Goal: Information Seeking & Learning: Learn about a topic

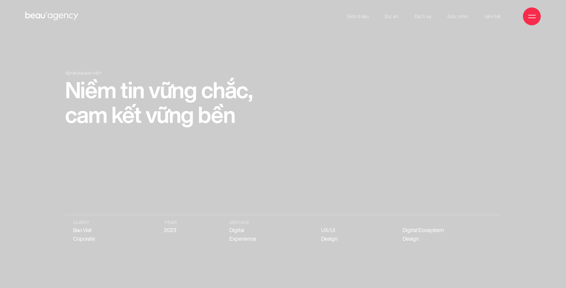
click at [23, 14] on div "Giới thiệu Dự án Dịch vụ Góc nhìn Liên hệ" at bounding box center [283, 16] width 566 height 33
click at [441, 15] on ul "Giới thiệu Dự án Dịch vụ Góc nhìn Liên hệ" at bounding box center [424, 16] width 154 height 33
click at [432, 16] on ul "Giới thiệu Dự án Dịch vụ Góc nhìn Liên hệ" at bounding box center [424, 16] width 154 height 33
click at [404, 17] on ul "Giới thiệu Dự án Dịch vụ Góc nhìn Liên hệ" at bounding box center [424, 16] width 154 height 33
click at [396, 16] on link "Dự án" at bounding box center [392, 16] width 14 height 33
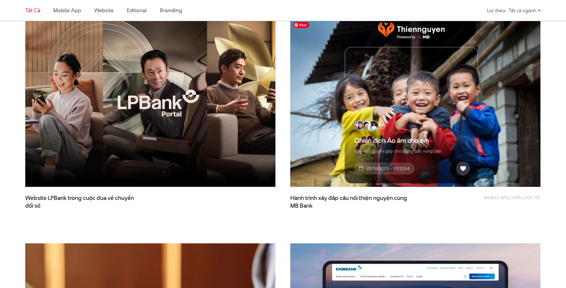
scroll to position [234, 0]
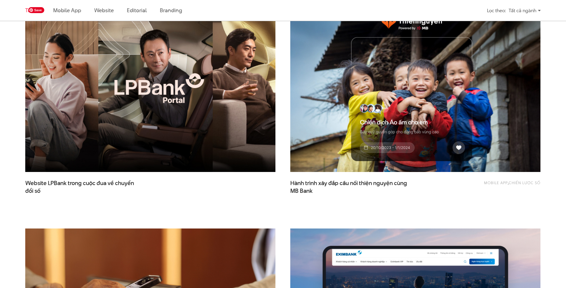
click at [215, 120] on img at bounding box center [150, 88] width 275 height 185
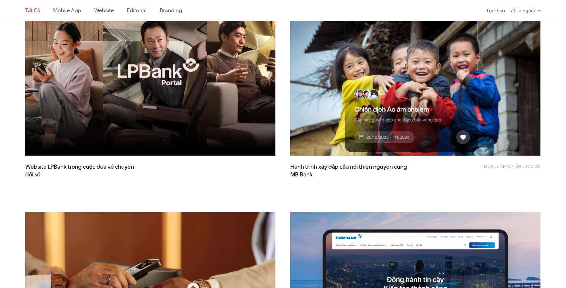
scroll to position [252, 0]
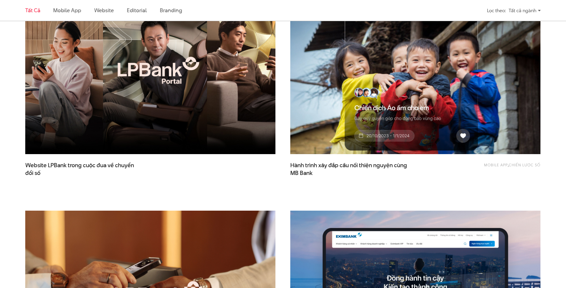
click at [370, 94] on img at bounding box center [415, 70] width 275 height 185
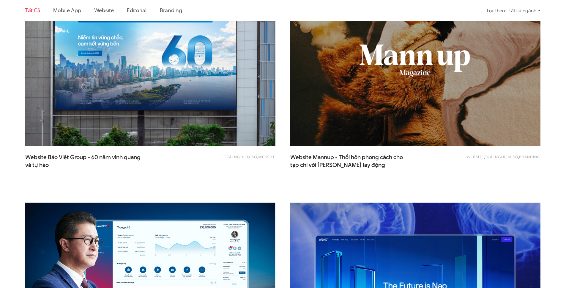
scroll to position [694, 0]
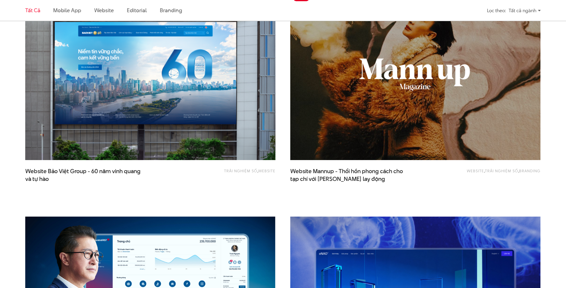
click at [361, 95] on img at bounding box center [415, 76] width 275 height 185
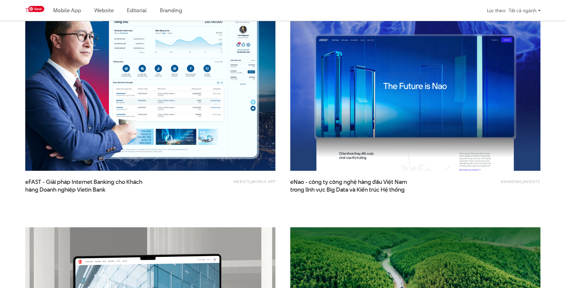
scroll to position [907, 0]
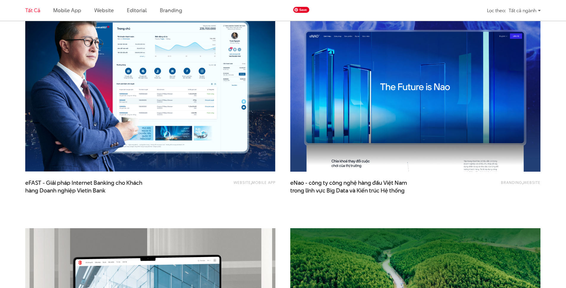
click at [332, 96] on img at bounding box center [415, 88] width 275 height 185
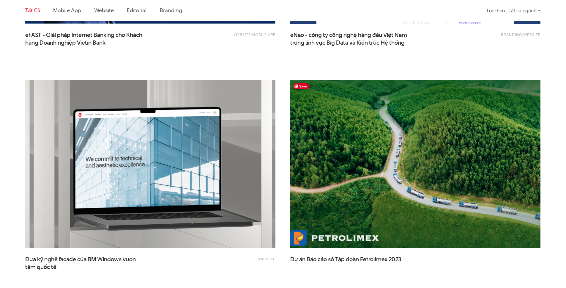
scroll to position [1055, 0]
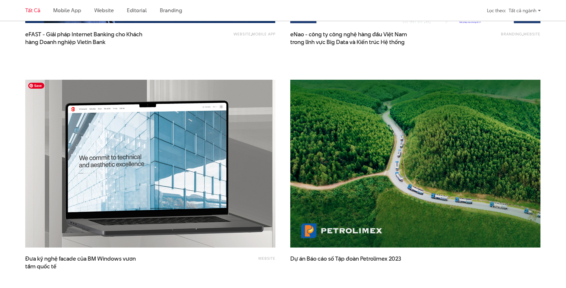
click at [182, 146] on img at bounding box center [150, 163] width 275 height 185
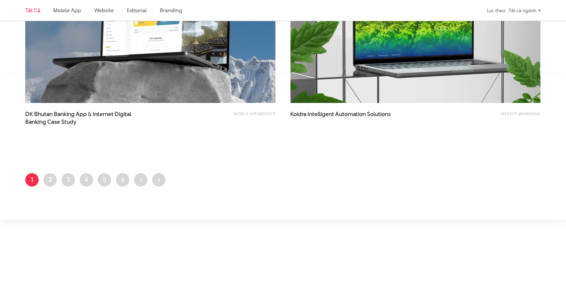
scroll to position [1425, 0]
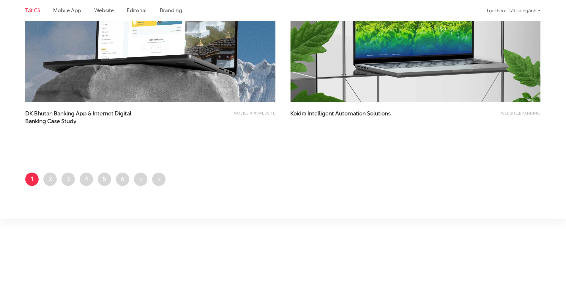
click at [226, 74] on img at bounding box center [150, 18] width 275 height 185
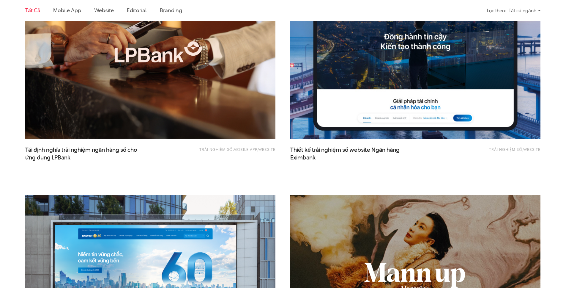
scroll to position [489, 0]
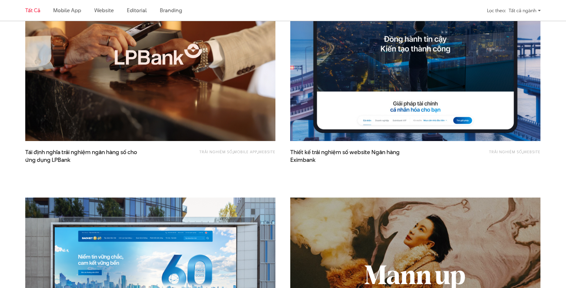
click at [331, 101] on img at bounding box center [415, 57] width 275 height 185
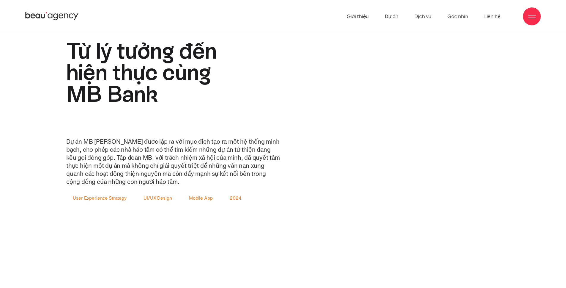
scroll to position [848, 0]
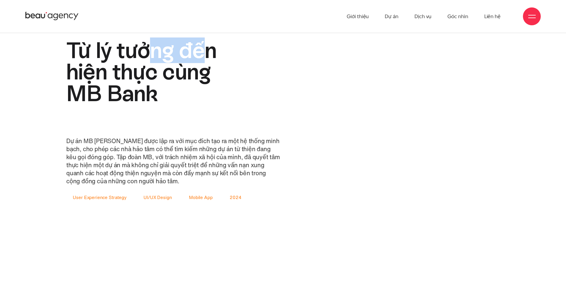
drag, startPoint x: 159, startPoint y: 52, endPoint x: 201, endPoint y: 57, distance: 42.5
click at [201, 57] on h2 "Từ lý tưởng đến hiện thực cùng MB Bank" at bounding box center [151, 72] width 171 height 65
click at [222, 78] on h2 "Từ lý tưởng đến hiện thực cùng MB Bank" at bounding box center [151, 72] width 171 height 65
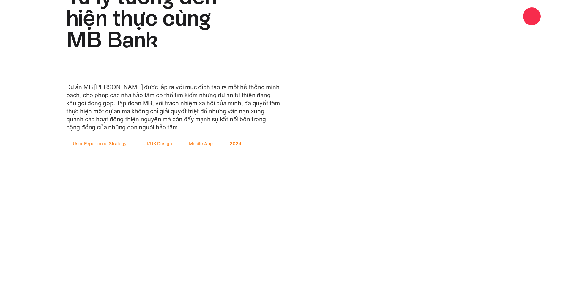
scroll to position [944, 0]
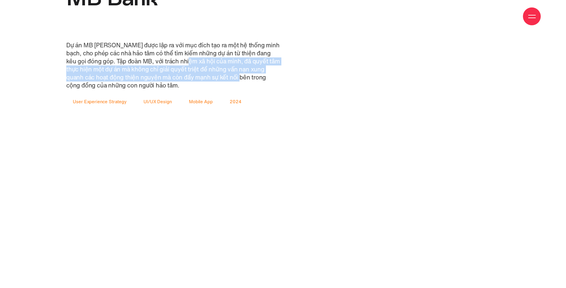
drag, startPoint x: 195, startPoint y: 63, endPoint x: 246, endPoint y: 78, distance: 53.1
click at [246, 78] on p "Dự án MB Thiện Nguyện được lập ra với mục đích tạo ra một hệ thống minh bạch, c…" at bounding box center [173, 65] width 214 height 48
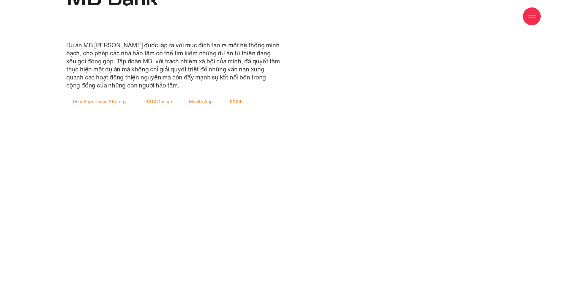
click at [240, 63] on p "Dự án MB Thiện Nguyện được lập ra với mục đích tạo ra một hệ thống minh bạch, c…" at bounding box center [173, 65] width 214 height 48
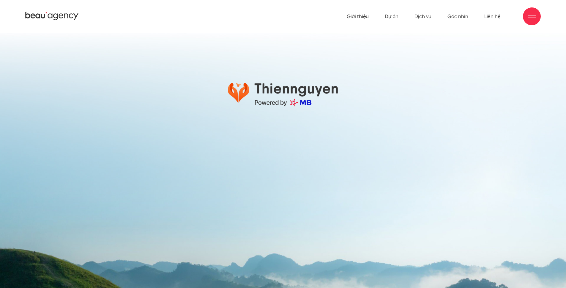
scroll to position [11916, 0]
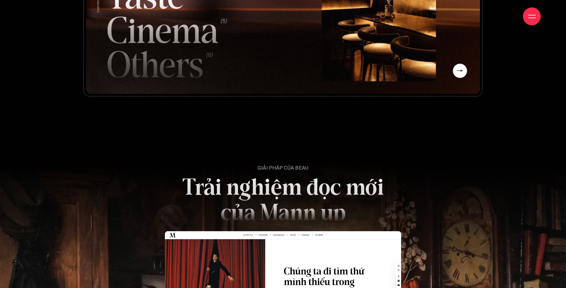
scroll to position [2201, 0]
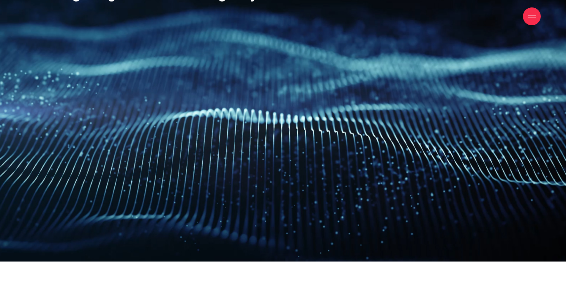
scroll to position [1024, 0]
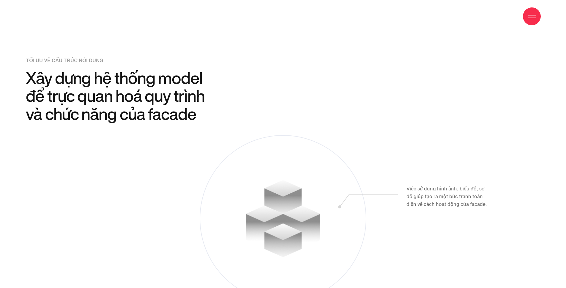
scroll to position [5849, 0]
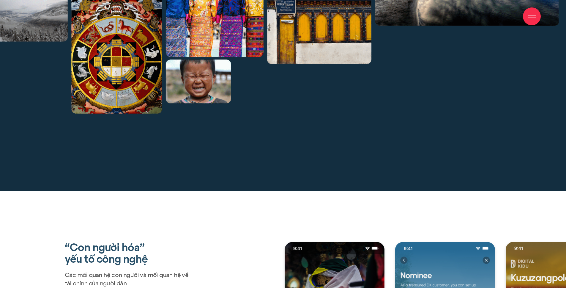
scroll to position [1167, 0]
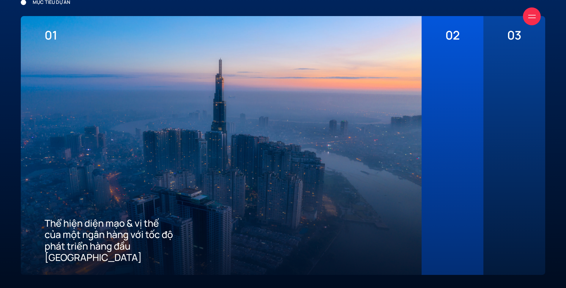
scroll to position [1611, 0]
click at [438, 142] on div "02 Mang đến tiêu chuẩn tốt nhất về trải nghiệm số cho khách hàng" at bounding box center [453, 145] width 62 height 259
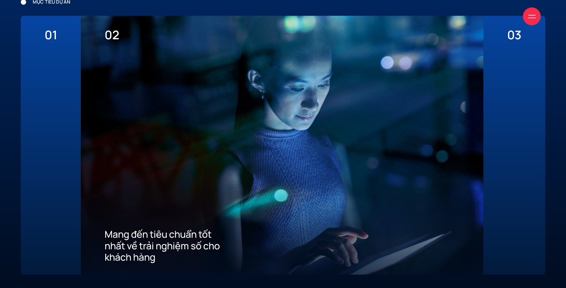
click at [484, 135] on div "03 Xây dựng ưu thế cạnh tranh thu hút khách hàng mới về App" at bounding box center [515, 145] width 62 height 259
